Goal: Task Accomplishment & Management: Manage account settings

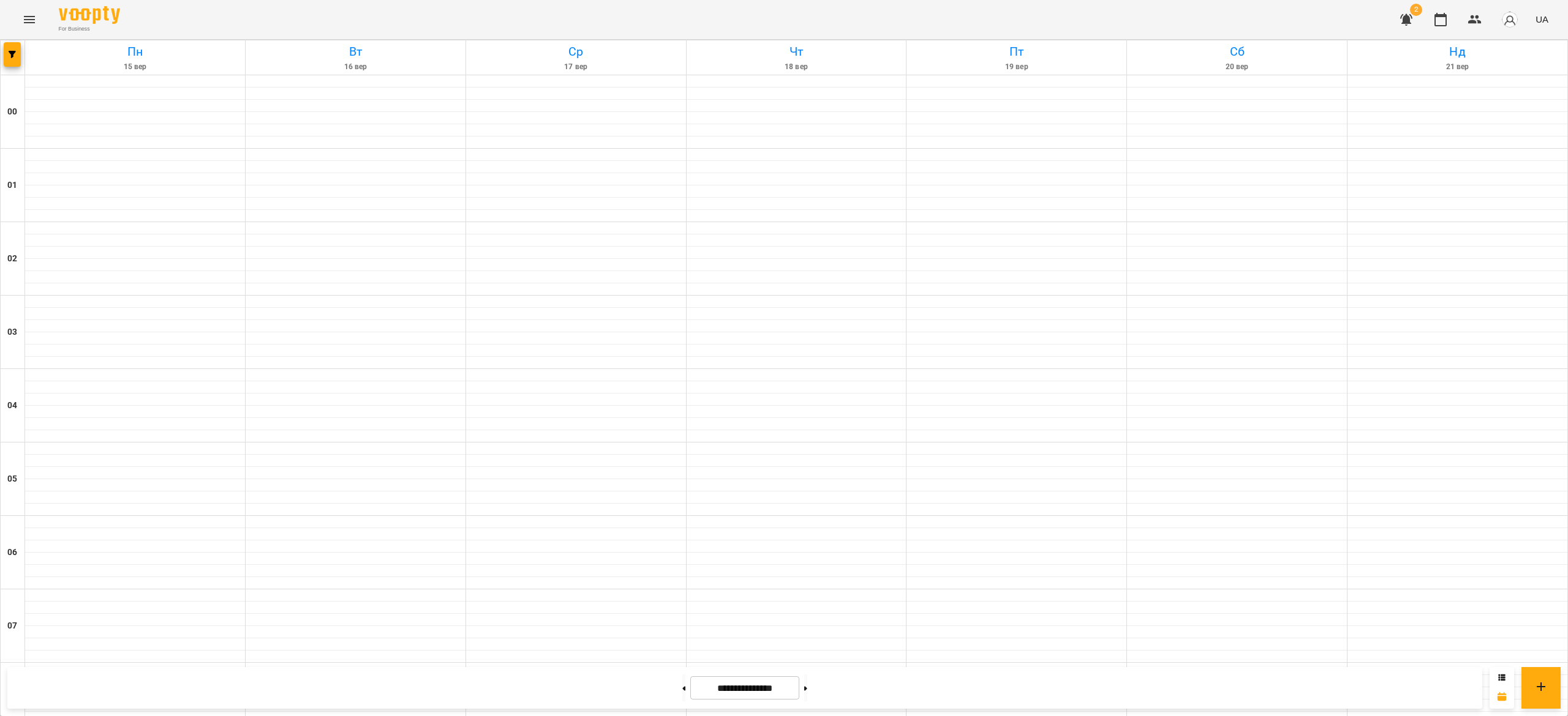
scroll to position [725, 0]
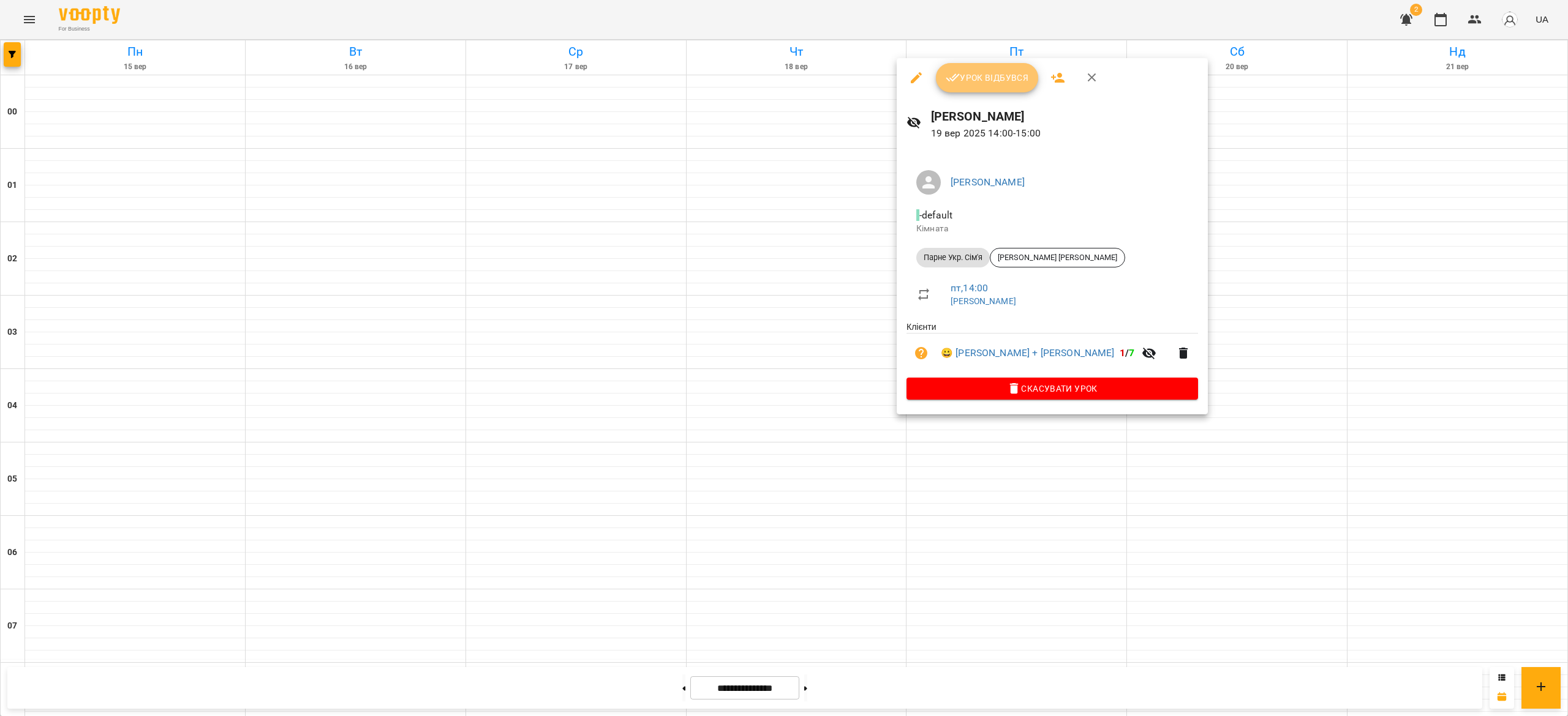
click at [982, 82] on span "Урок відбувся" at bounding box center [987, 77] width 83 height 14
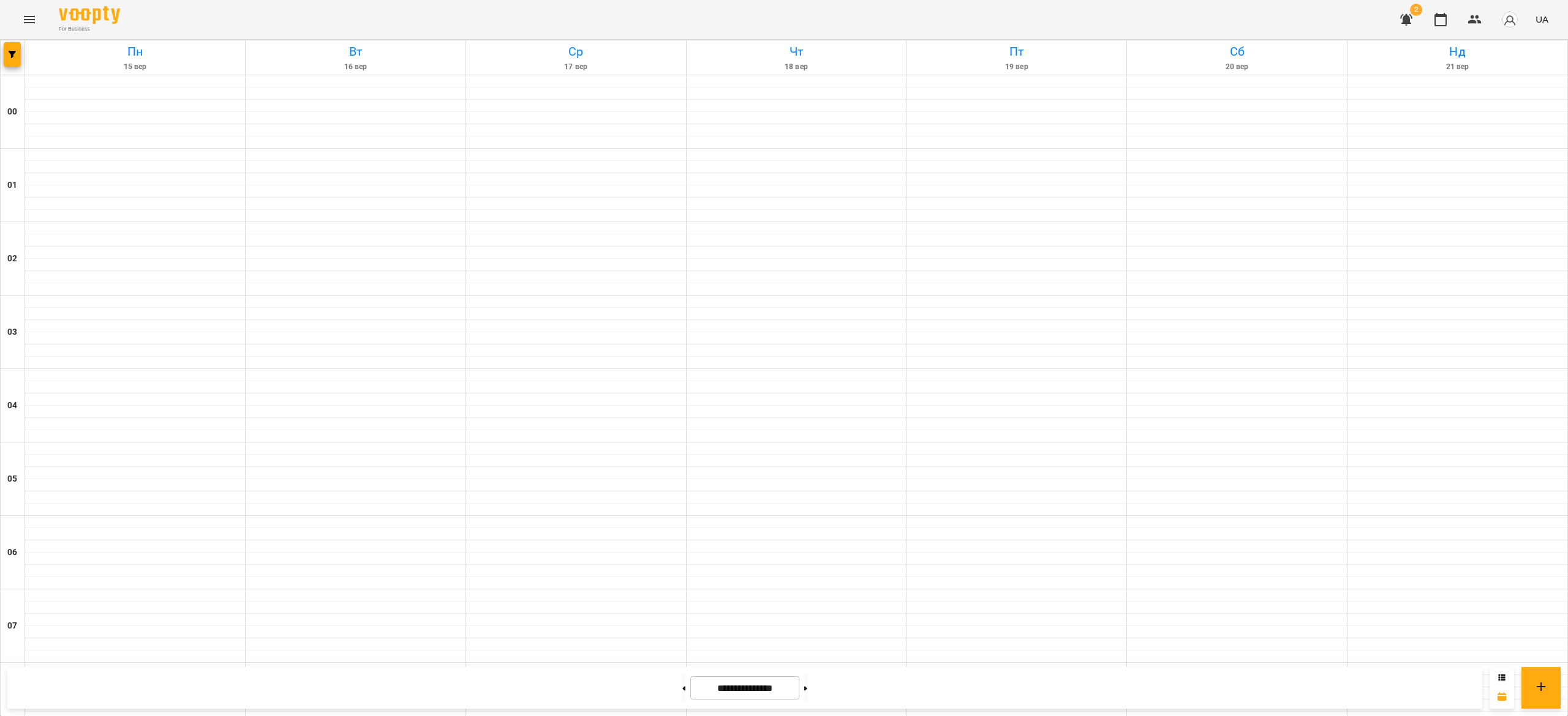
scroll to position [644, 0]
click at [808, 685] on button at bounding box center [805, 688] width 3 height 27
type input "**********"
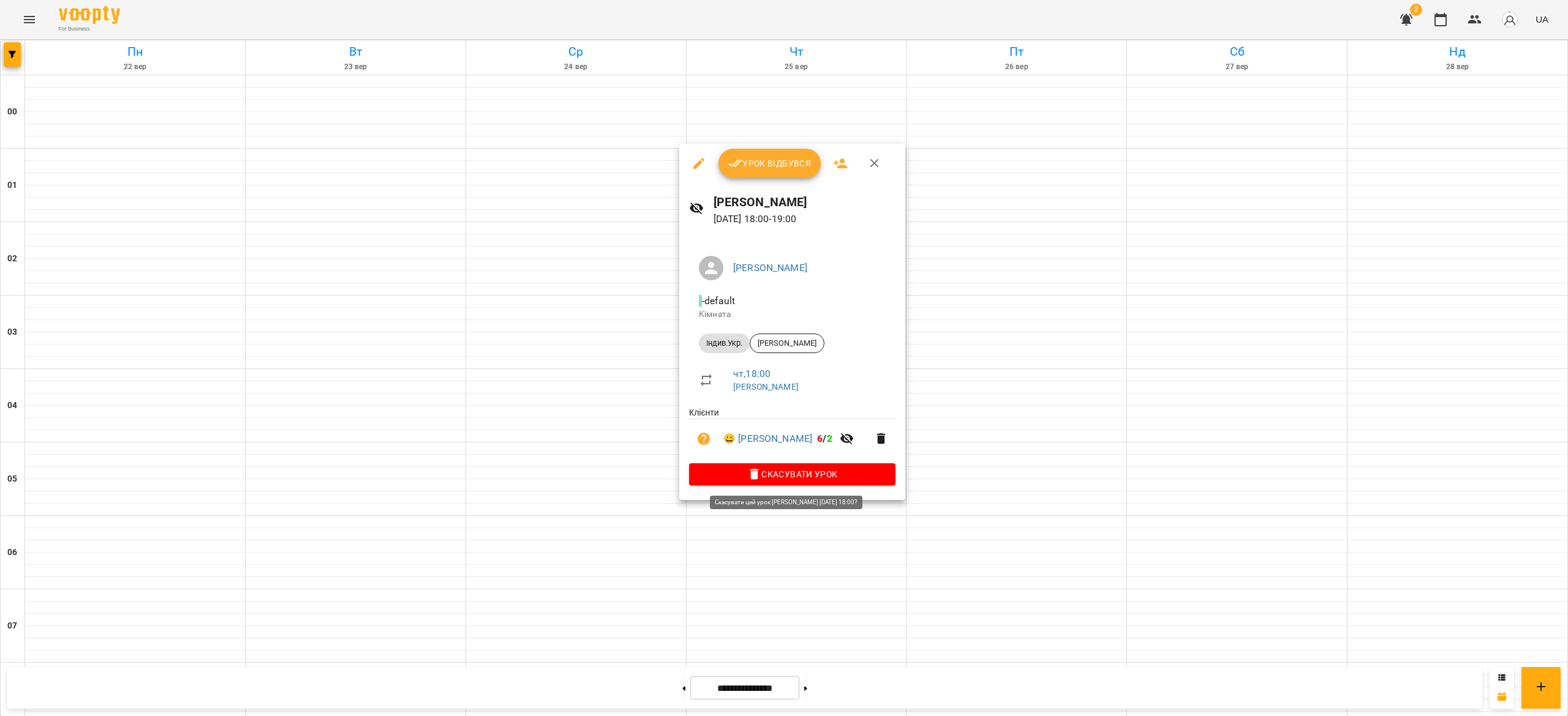
click at [762, 481] on icon "button" at bounding box center [755, 474] width 14 height 14
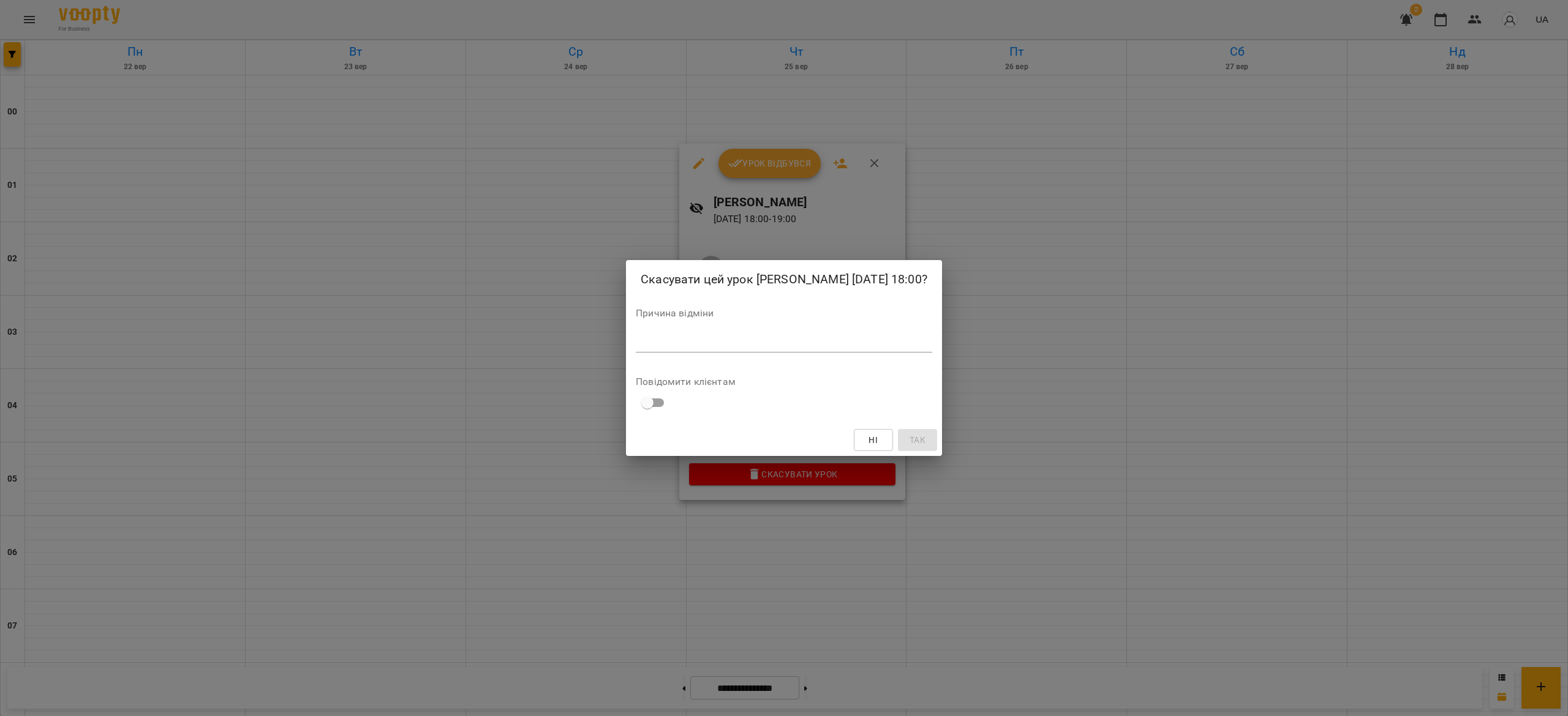
click at [872, 353] on div "*" at bounding box center [784, 342] width 296 height 20
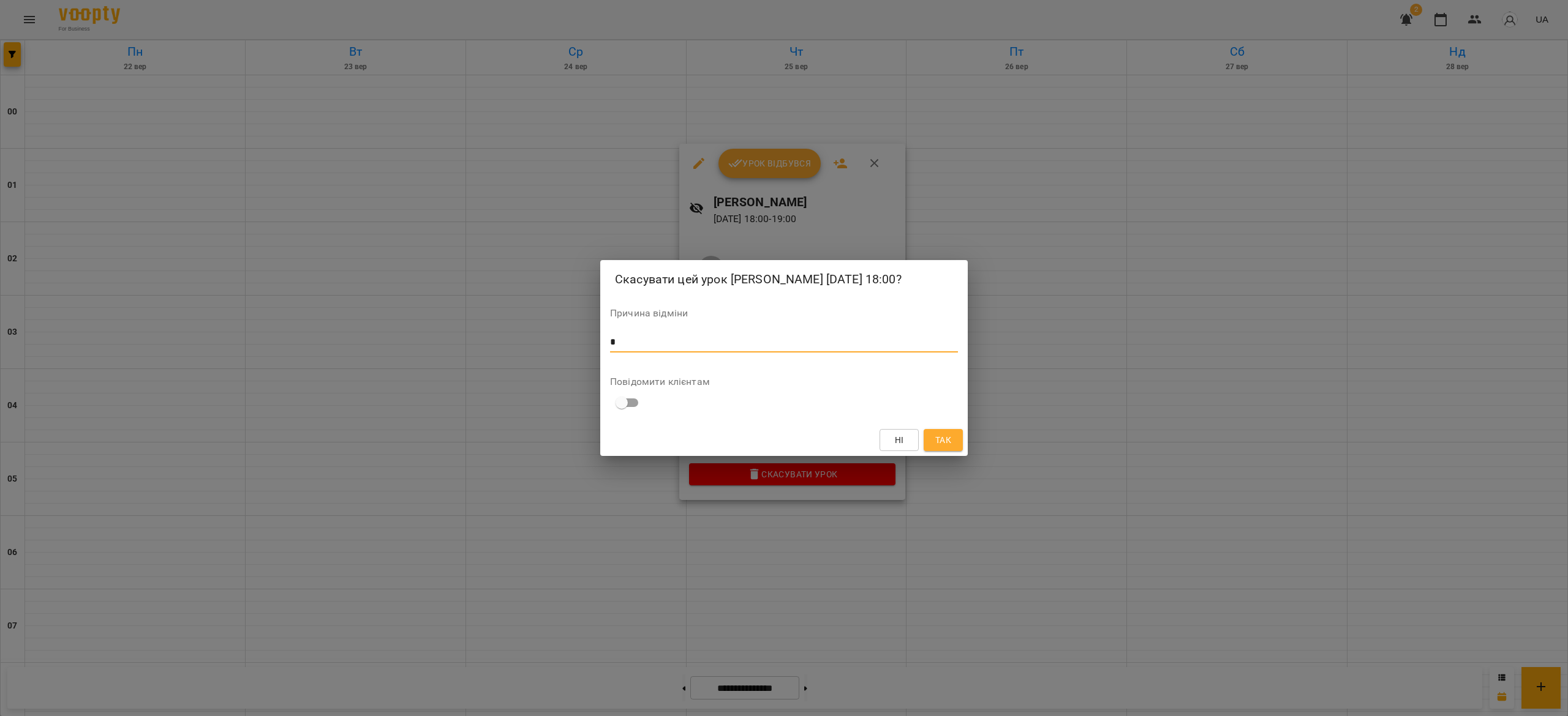
type textarea "*"
click at [937, 445] on span "Так" at bounding box center [943, 440] width 16 height 14
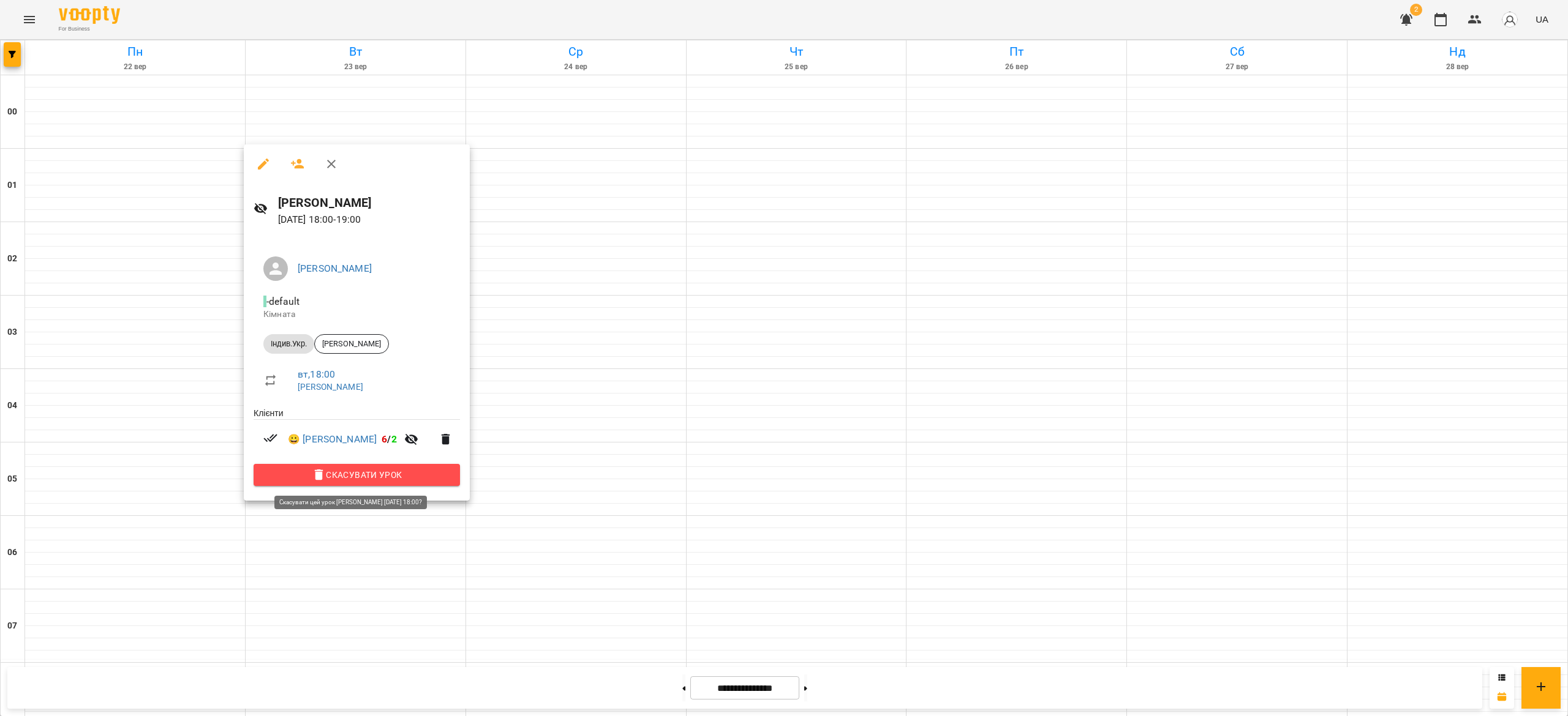
click at [442, 470] on span "Скасувати Урок" at bounding box center [357, 475] width 187 height 14
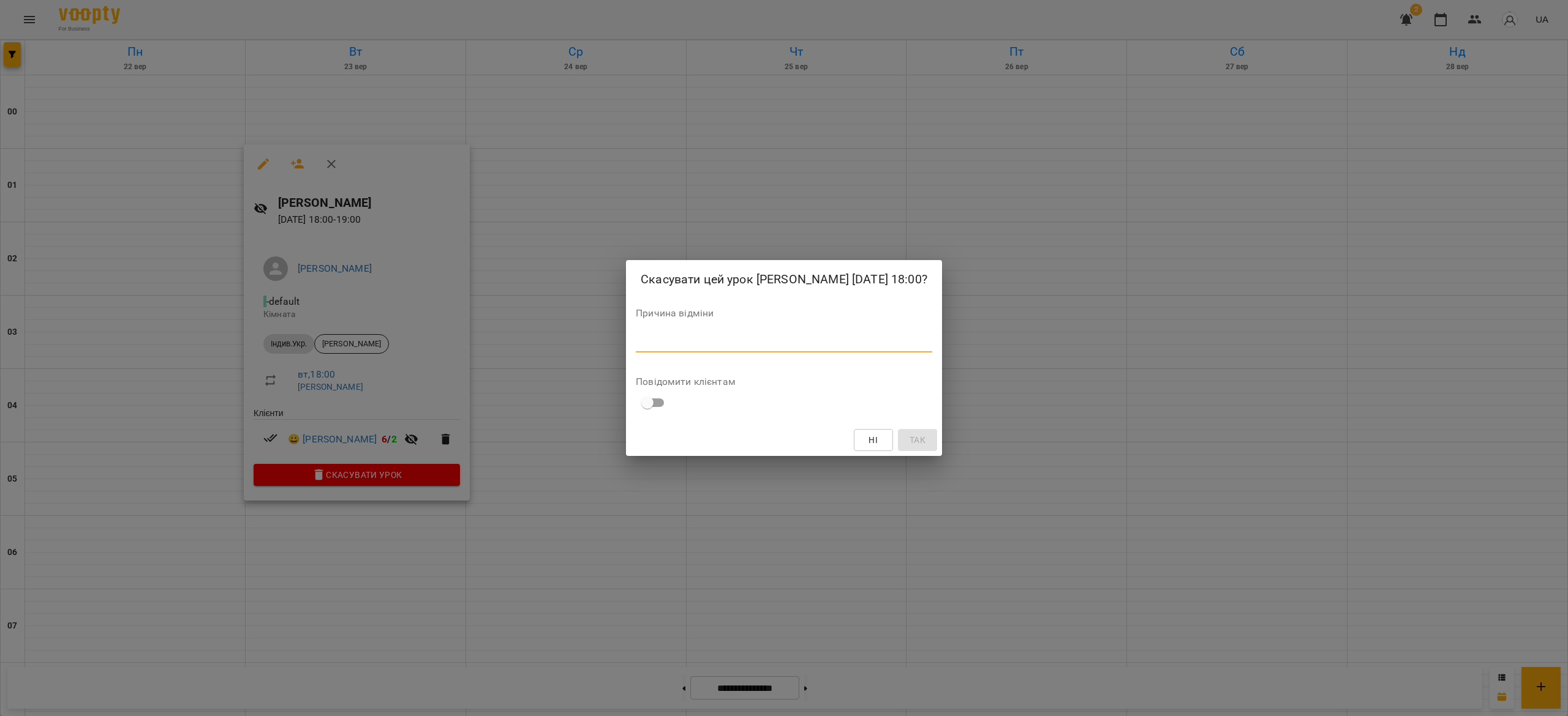
click at [686, 348] on textarea at bounding box center [784, 342] width 296 height 12
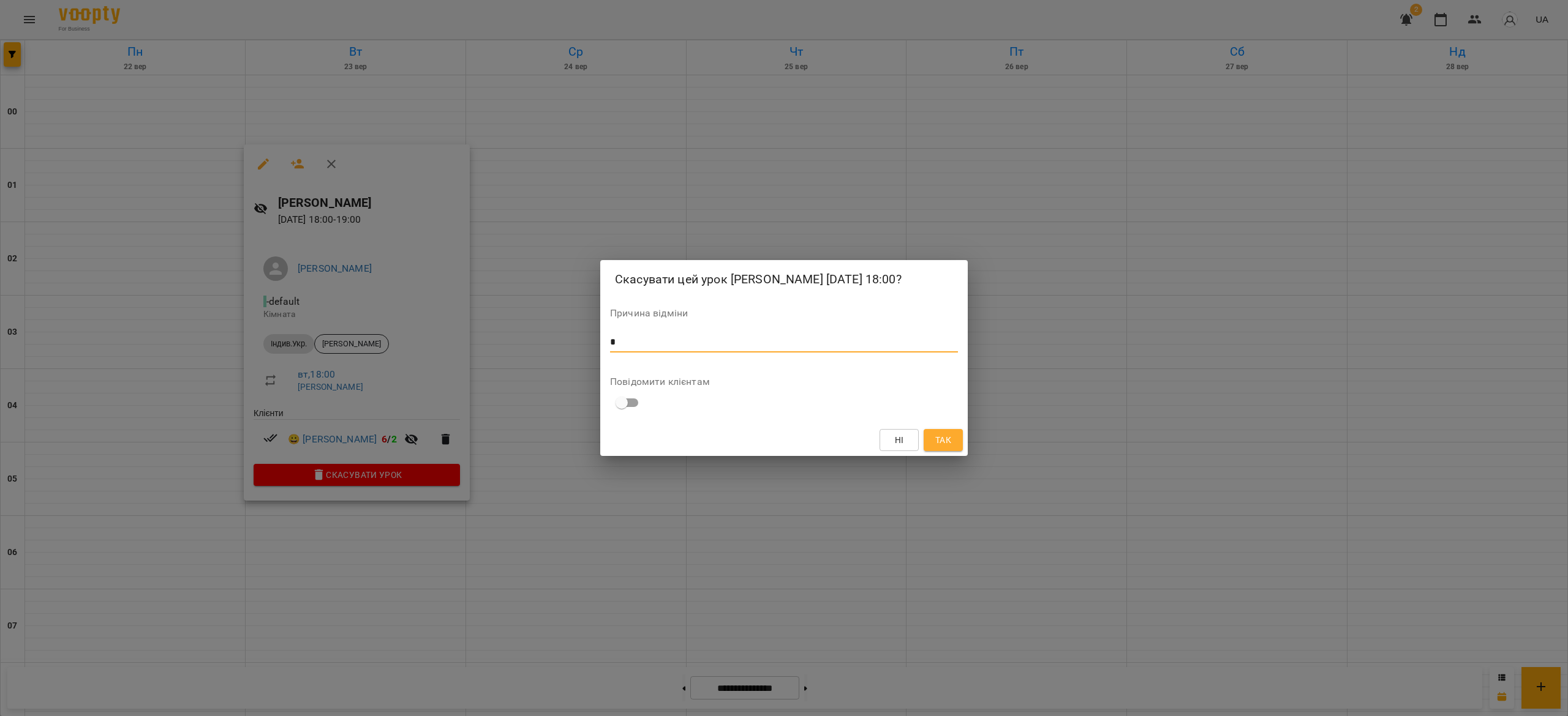
type textarea "*"
click at [959, 451] on button "Так" at bounding box center [943, 440] width 39 height 22
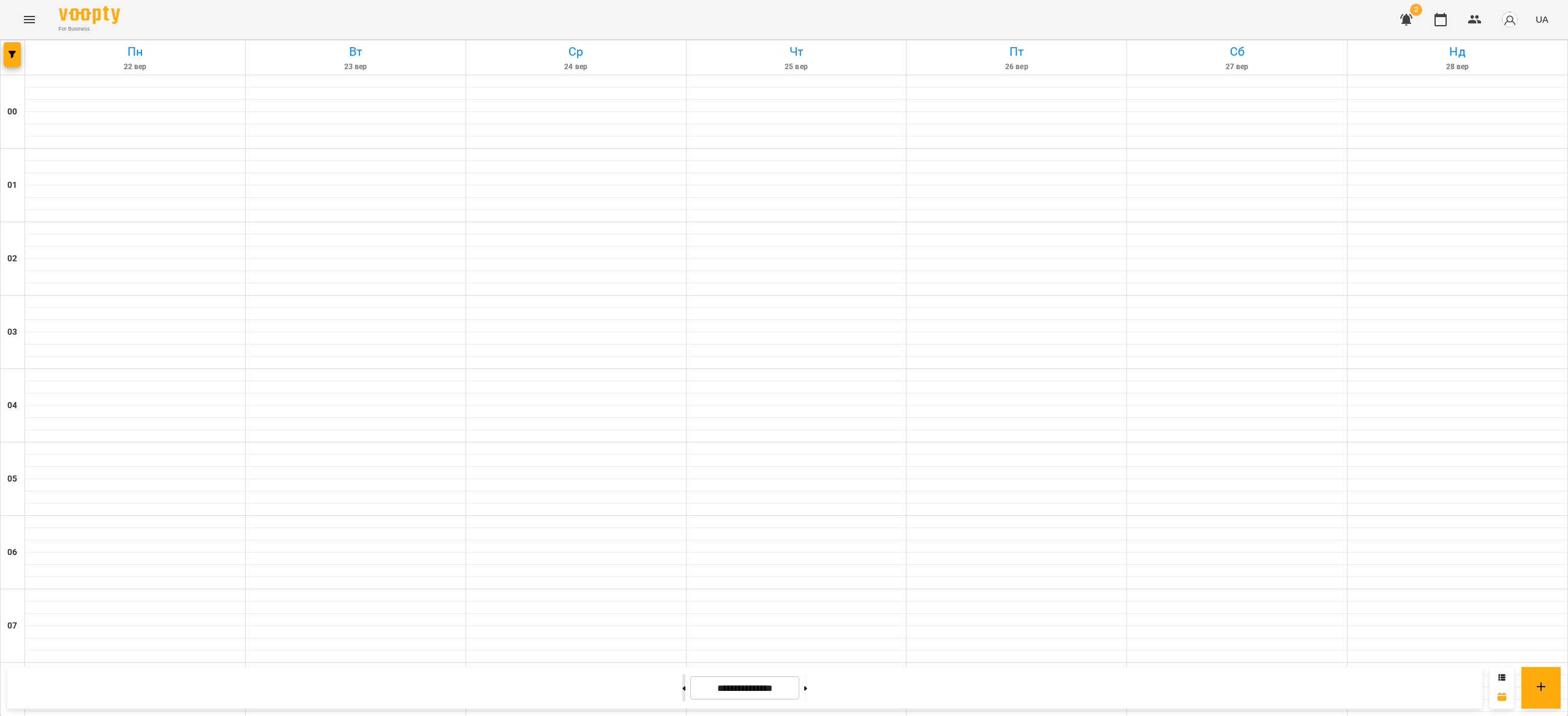
click at [682, 690] on button at bounding box center [684, 688] width 3 height 27
click at [808, 684] on button at bounding box center [805, 688] width 3 height 27
click at [808, 696] on button at bounding box center [805, 688] width 3 height 27
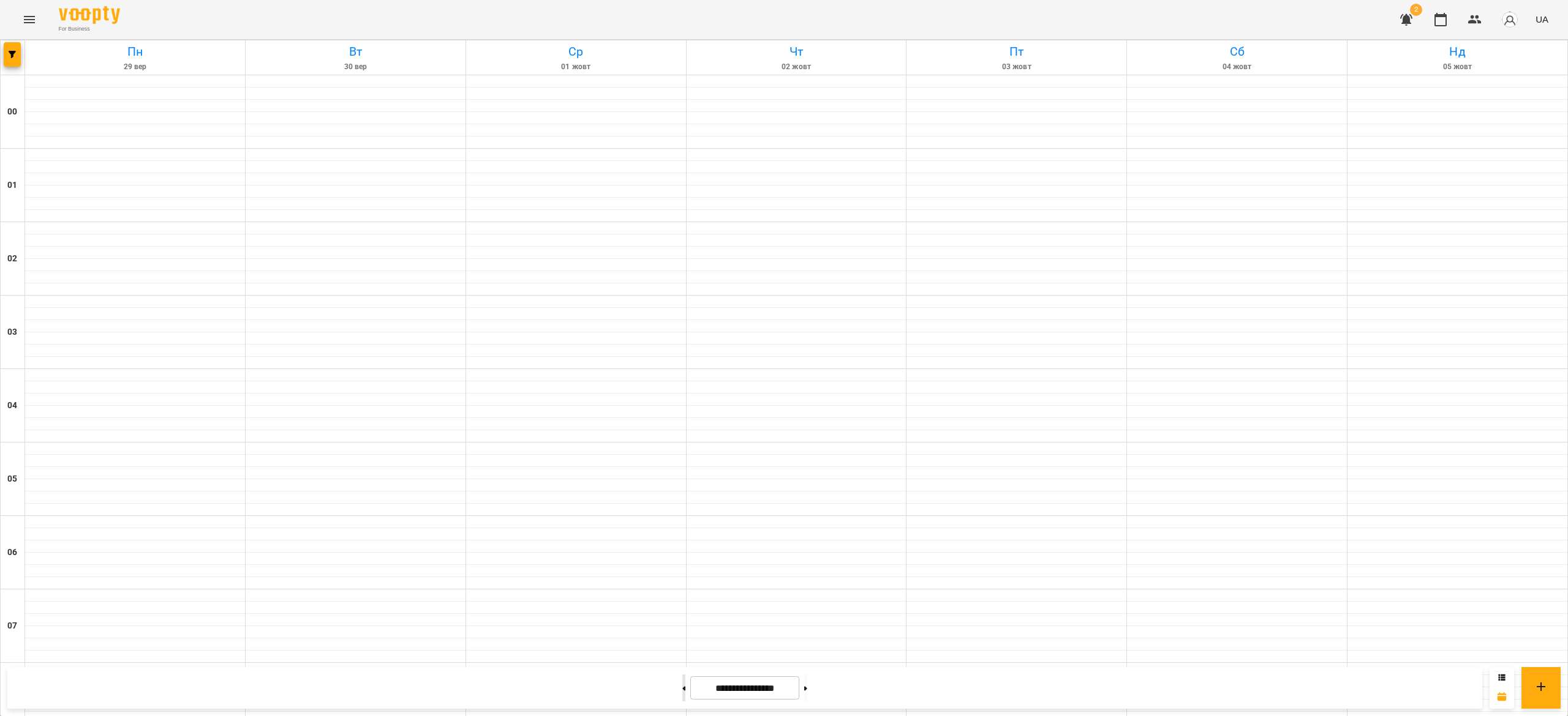
click at [682, 681] on button at bounding box center [684, 688] width 3 height 27
click at [682, 689] on button at bounding box center [684, 688] width 3 height 27
type input "**********"
